Goal: Find contact information: Find contact information

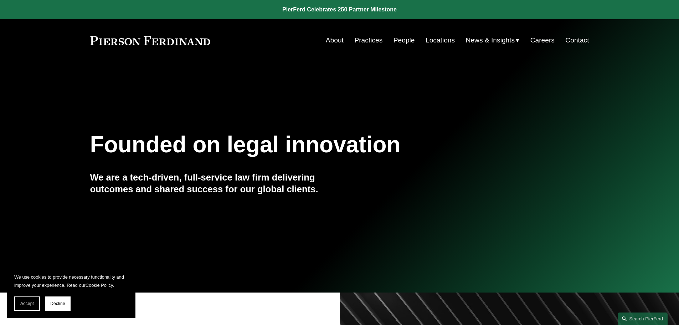
click at [403, 36] on link "People" at bounding box center [404, 41] width 21 height 14
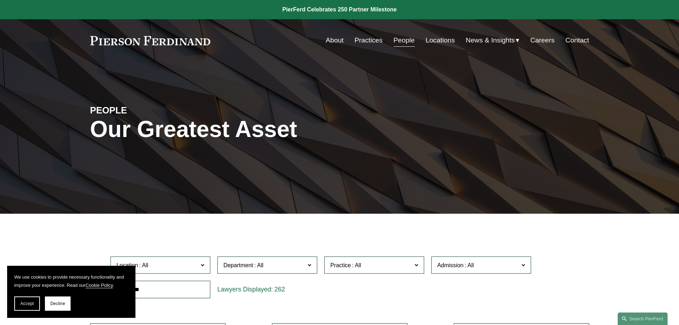
click at [178, 295] on input "text" at bounding box center [161, 289] width 100 height 17
type input "****"
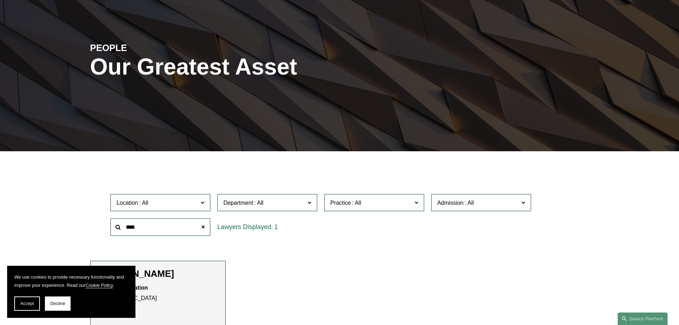
scroll to position [178, 0]
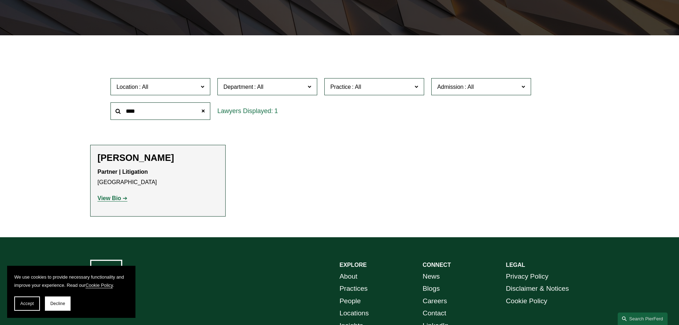
click at [115, 199] on strong "View Bio" at bounding box center [110, 198] width 24 height 6
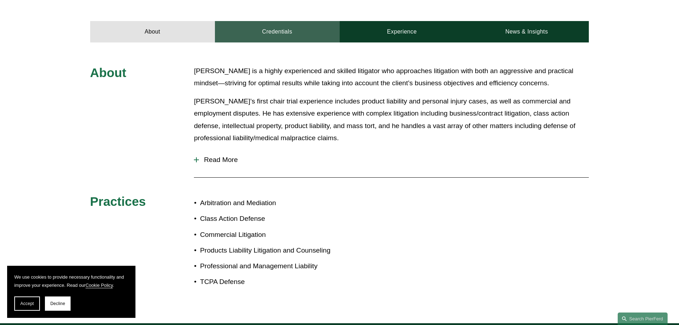
scroll to position [250, 0]
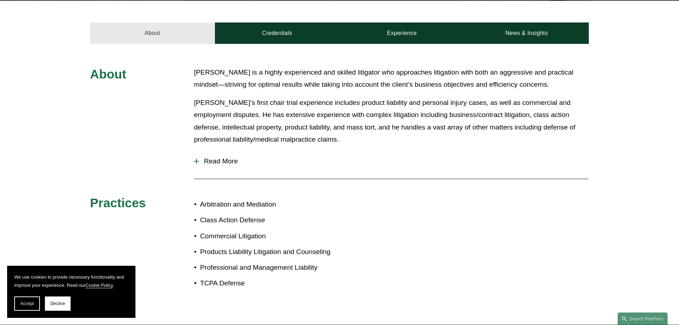
click at [162, 32] on link "About" at bounding box center [152, 32] width 125 height 21
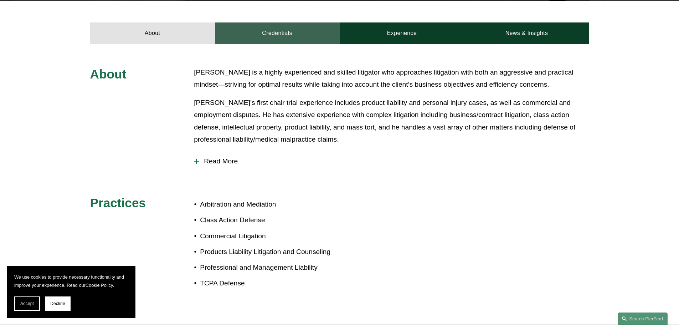
click at [292, 28] on link "Credentials" at bounding box center [277, 32] width 125 height 21
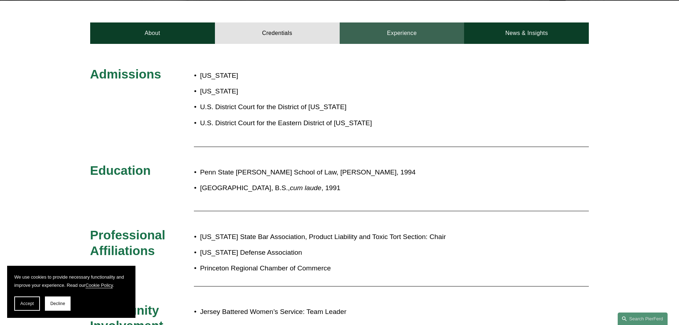
click at [369, 23] on link "Experience" at bounding box center [402, 32] width 125 height 21
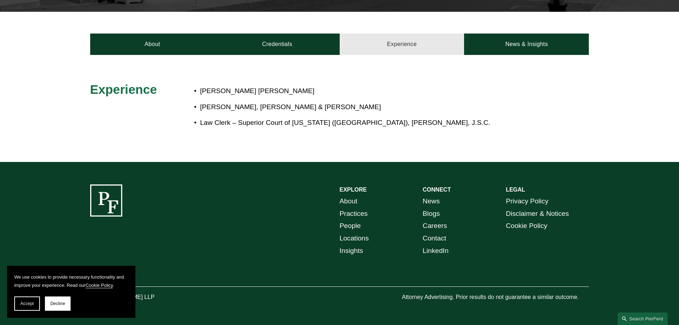
scroll to position [232, 0]
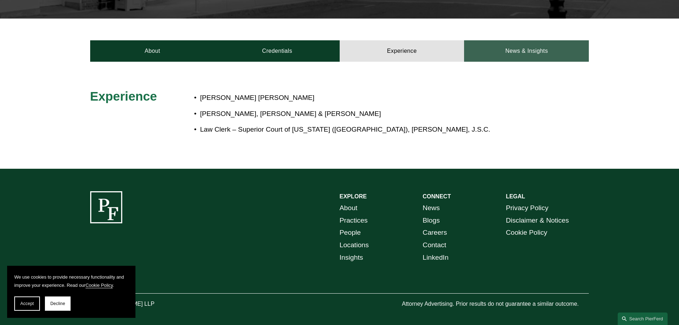
click at [528, 43] on link "News & Insights" at bounding box center [526, 50] width 125 height 21
